Goal: Information Seeking & Learning: Learn about a topic

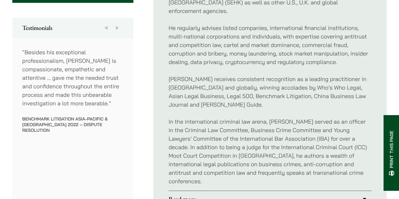
scroll to position [350, 0]
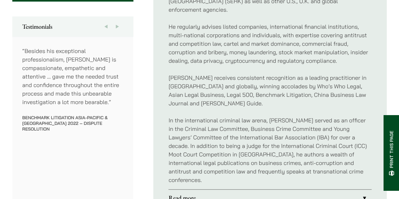
click at [226, 190] on link "Read more" at bounding box center [270, 198] width 203 height 16
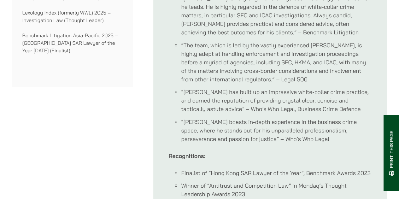
scroll to position [626, 0]
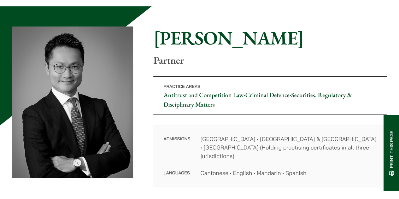
scroll to position [0, 0]
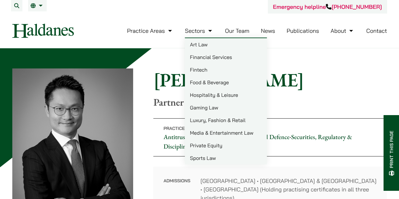
click at [218, 122] on link "Luxury, Fashion & Retail" at bounding box center [226, 120] width 82 height 13
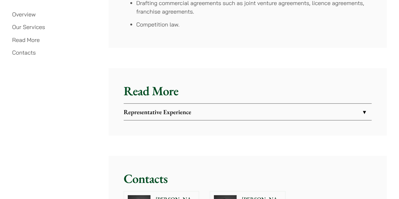
scroll to position [852, 0]
click at [174, 110] on strong "Representative Experience" at bounding box center [158, 112] width 68 height 8
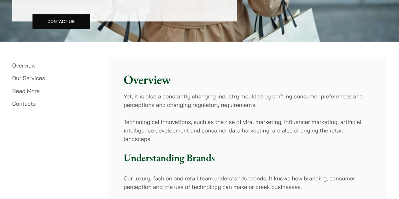
scroll to position [171, 0]
